Goal: Task Accomplishment & Management: Complete application form

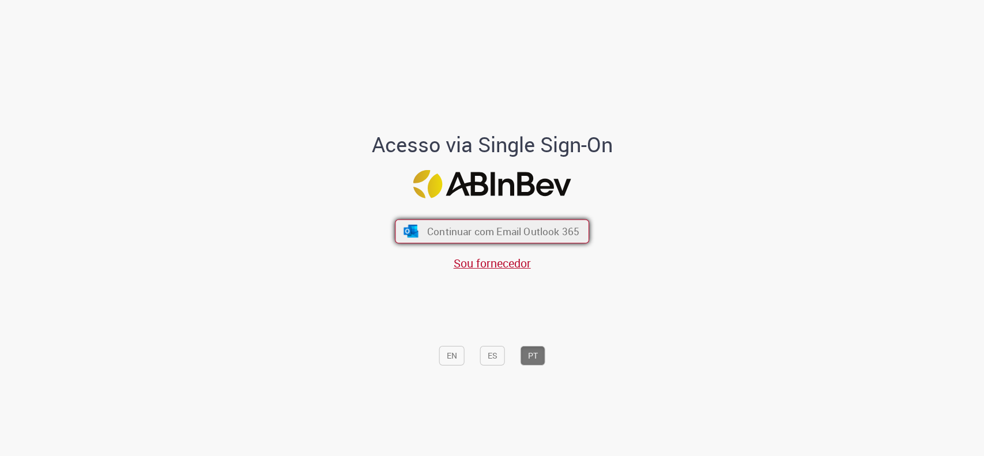
click at [551, 239] on button "Continuar com Email Outlook 365" at bounding box center [492, 231] width 194 height 24
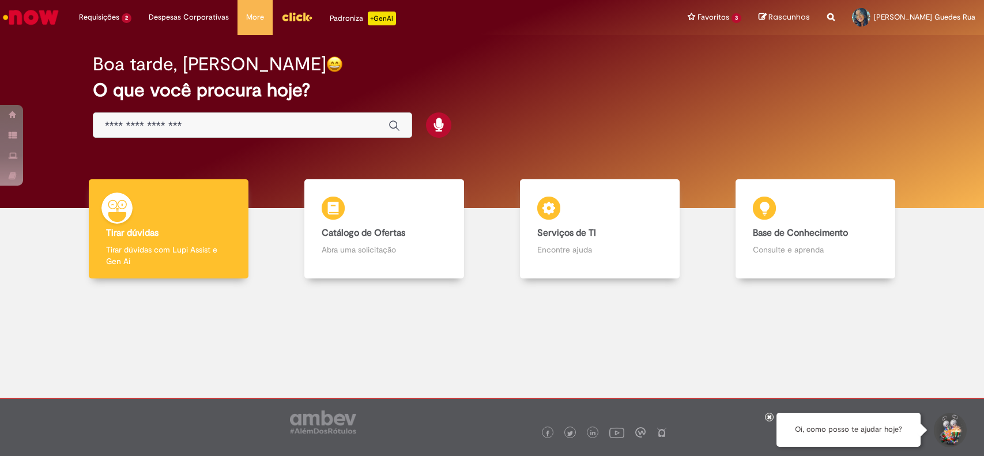
click at [194, 135] on div "Global" at bounding box center [252, 125] width 319 height 26
click at [199, 128] on input "Basta digitar aqui" at bounding box center [241, 125] width 272 height 13
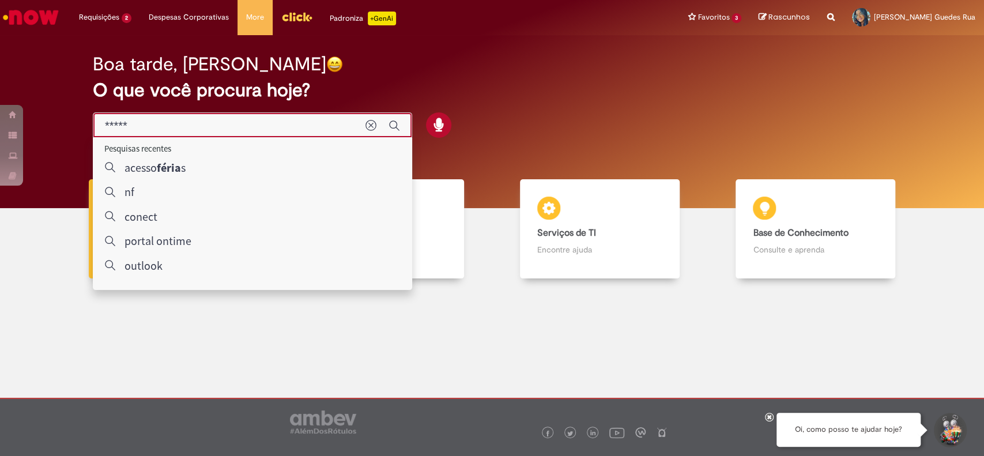
type input "******"
